Goal: Task Accomplishment & Management: Complete application form

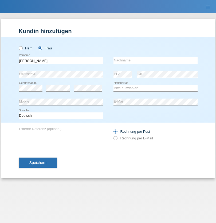
type input "Beatrice"
click at [156, 60] on input "text" at bounding box center [156, 60] width 84 height 7
type input "Zuberbühler"
select select "CH"
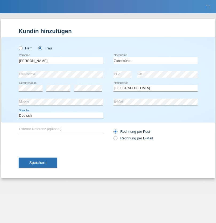
select select "en"
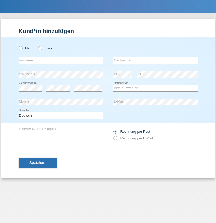
radio input "true"
click at [61, 60] on input "text" at bounding box center [61, 60] width 84 height 7
type input "Chiara Maria"
click at [156, 60] on input "text" at bounding box center [156, 60] width 84 height 7
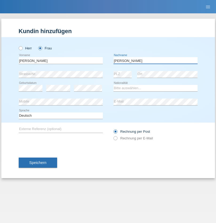
type input "Recine"
select select "CH"
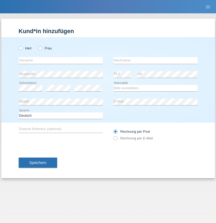
radio input "true"
click at [61, 60] on input "text" at bounding box center [61, 60] width 84 height 7
type input "Christof"
click at [156, 60] on input "text" at bounding box center [156, 60] width 84 height 7
type input "[PERSON_NAME]"
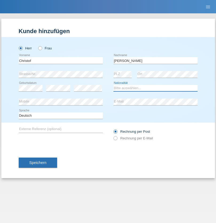
select select "CH"
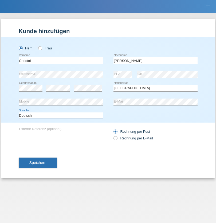
select select "en"
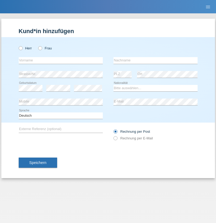
radio input "true"
click at [61, 60] on input "text" at bounding box center [61, 60] width 84 height 7
type input "Qashqo"
click at [156, 60] on input "text" at bounding box center [156, 60] width 84 height 7
type input "hassan"
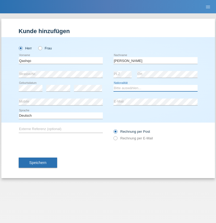
select select "CH"
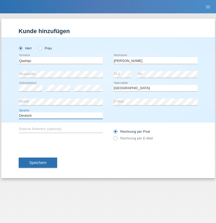
select select "en"
